Goal: Information Seeking & Learning: Learn about a topic

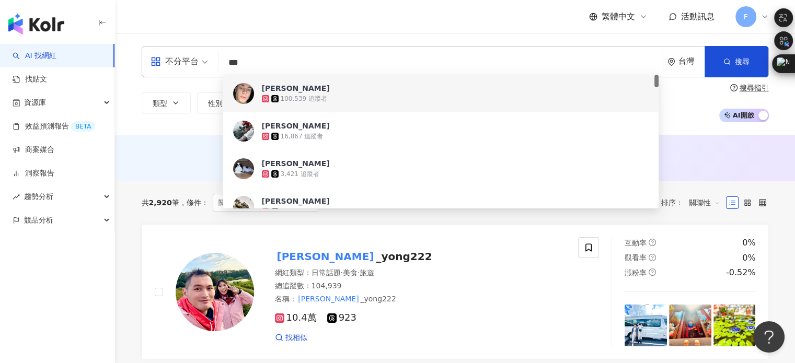
drag, startPoint x: 271, startPoint y: 63, endPoint x: 180, endPoint y: 58, distance: 91.6
click at [180, 58] on div "不分平台 *** 台灣 搜尋 7cf5ff6f-bf54-4459-8dd6-1ef40ea66e82 be59bcb2-ca6c-4bcd-9e91-09d…" at bounding box center [455, 61] width 627 height 31
type input "*********"
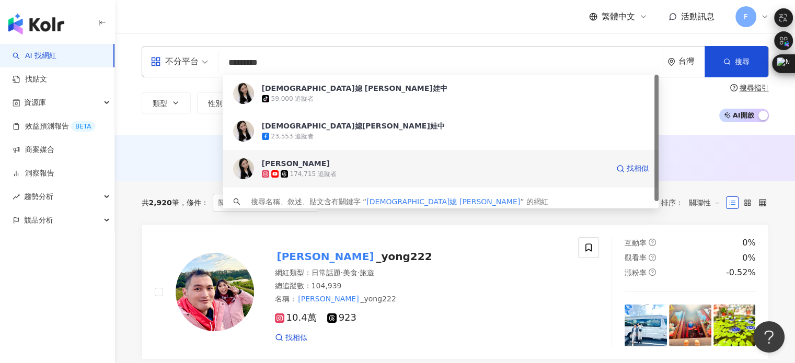
click at [314, 162] on span "[PERSON_NAME]" at bounding box center [435, 163] width 347 height 10
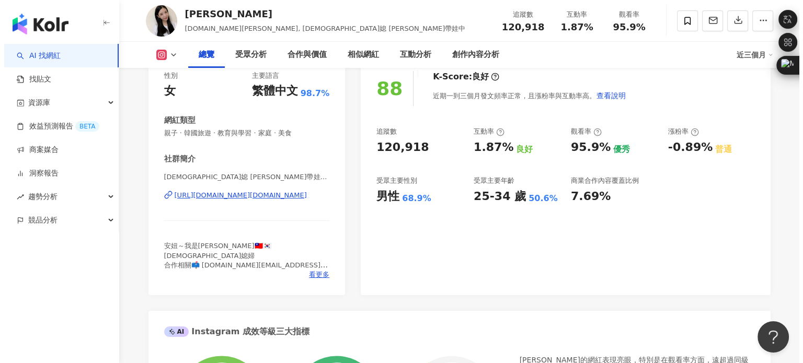
scroll to position [157, 0]
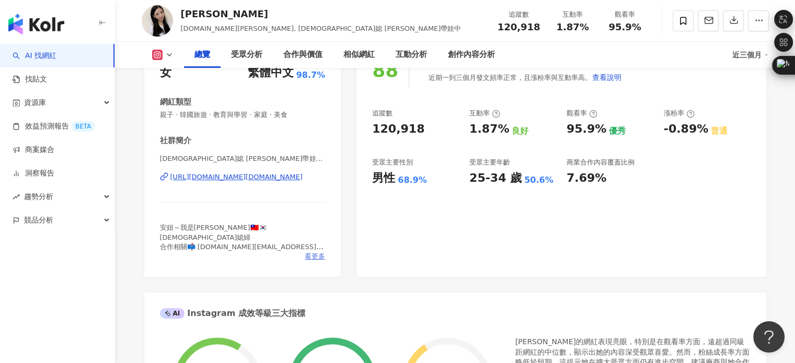
click at [323, 257] on span "看更多" at bounding box center [315, 256] width 20 height 9
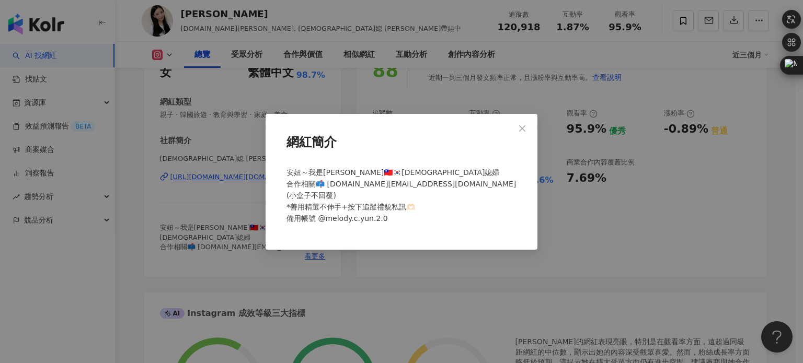
click at [434, 249] on div "網紅簡介 安妞～我是Melody🇹🇼🇰🇷[DEMOGRAPHIC_DATA]媳婦 合作相關📫 [DOMAIN_NAME][EMAIL_ADDRESS][DOM…" at bounding box center [401, 181] width 803 height 363
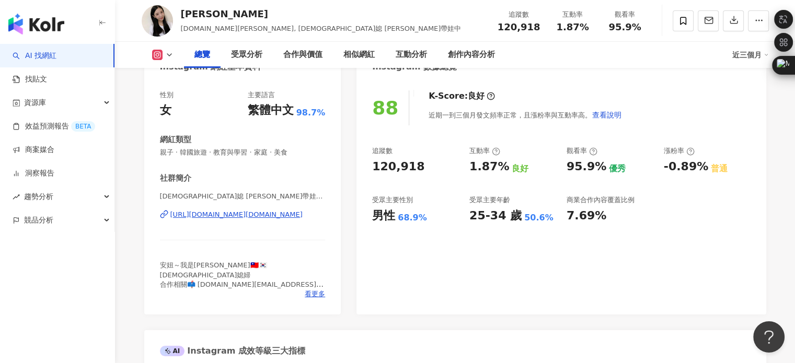
scroll to position [0, 0]
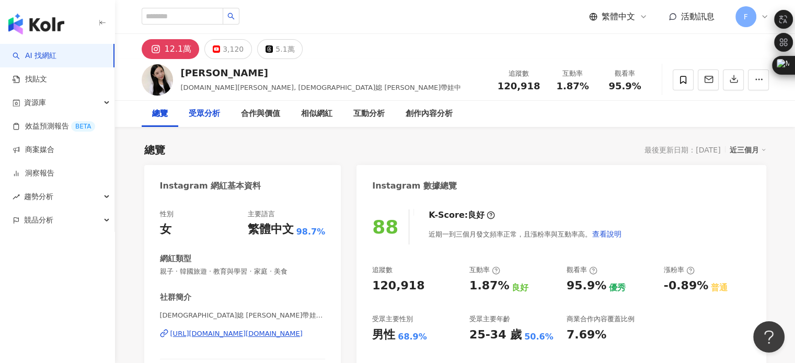
click at [216, 115] on div "受眾分析" at bounding box center [204, 114] width 31 height 13
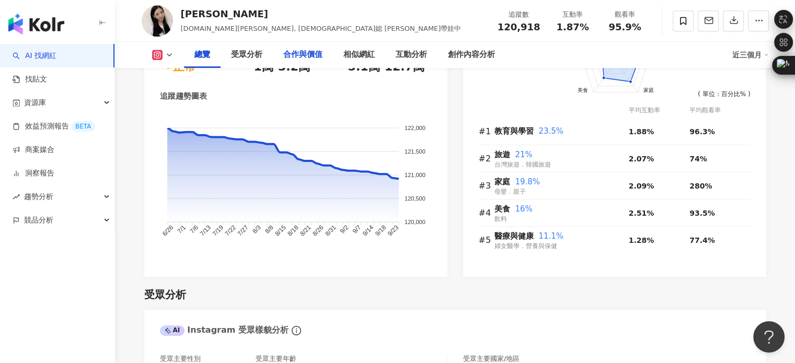
click at [291, 62] on div "合作與價值" at bounding box center [303, 55] width 60 height 26
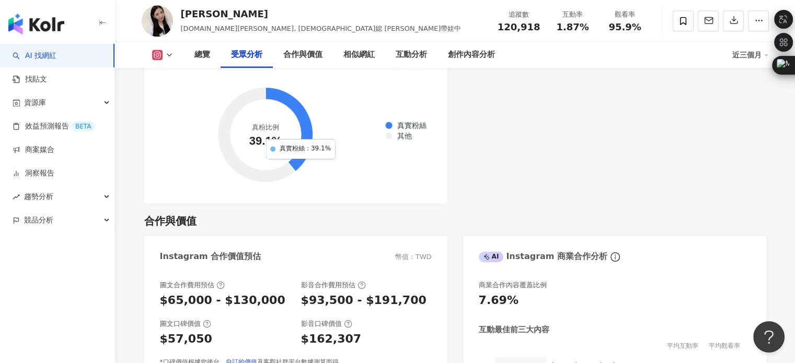
scroll to position [1311, 0]
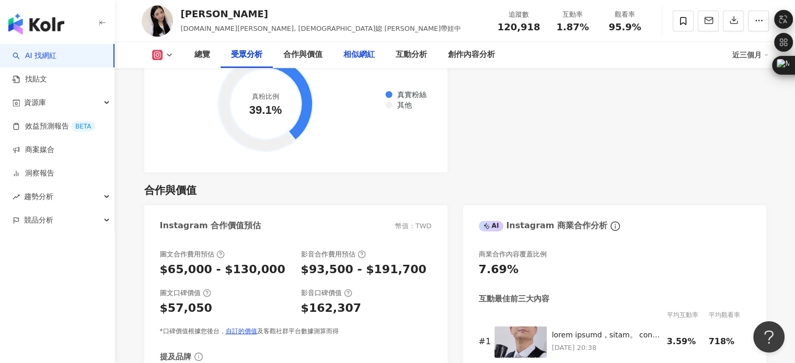
click at [348, 53] on div "相似網紅" at bounding box center [358, 55] width 31 height 13
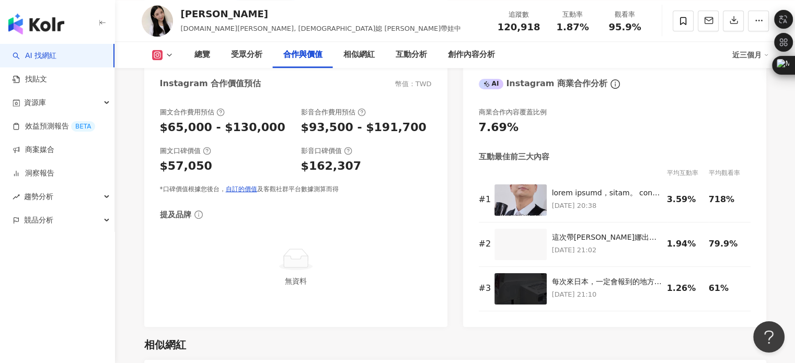
scroll to position [1464, 0]
